Goal: Information Seeking & Learning: Learn about a topic

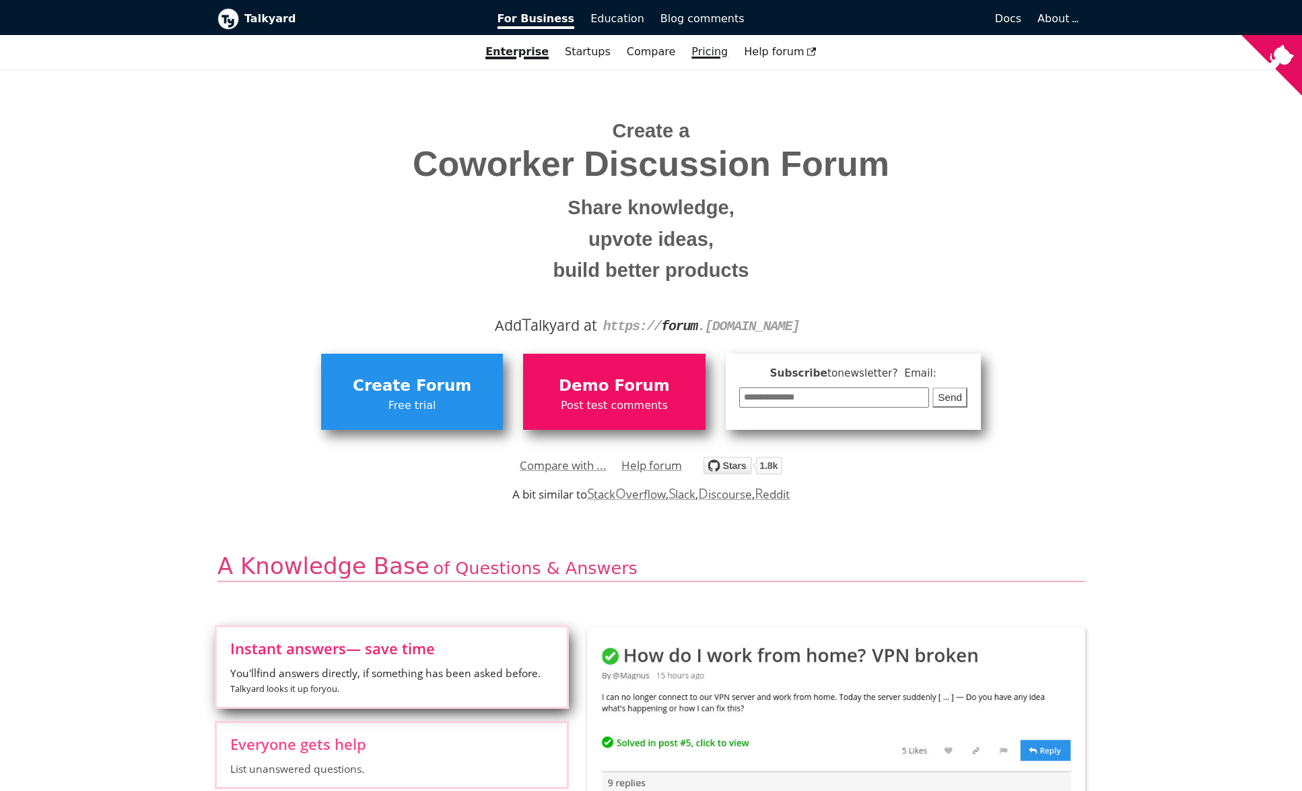
click at [704, 58] on link "Pricing" at bounding box center [710, 51] width 53 height 23
